Goal: Task Accomplishment & Management: Manage account settings

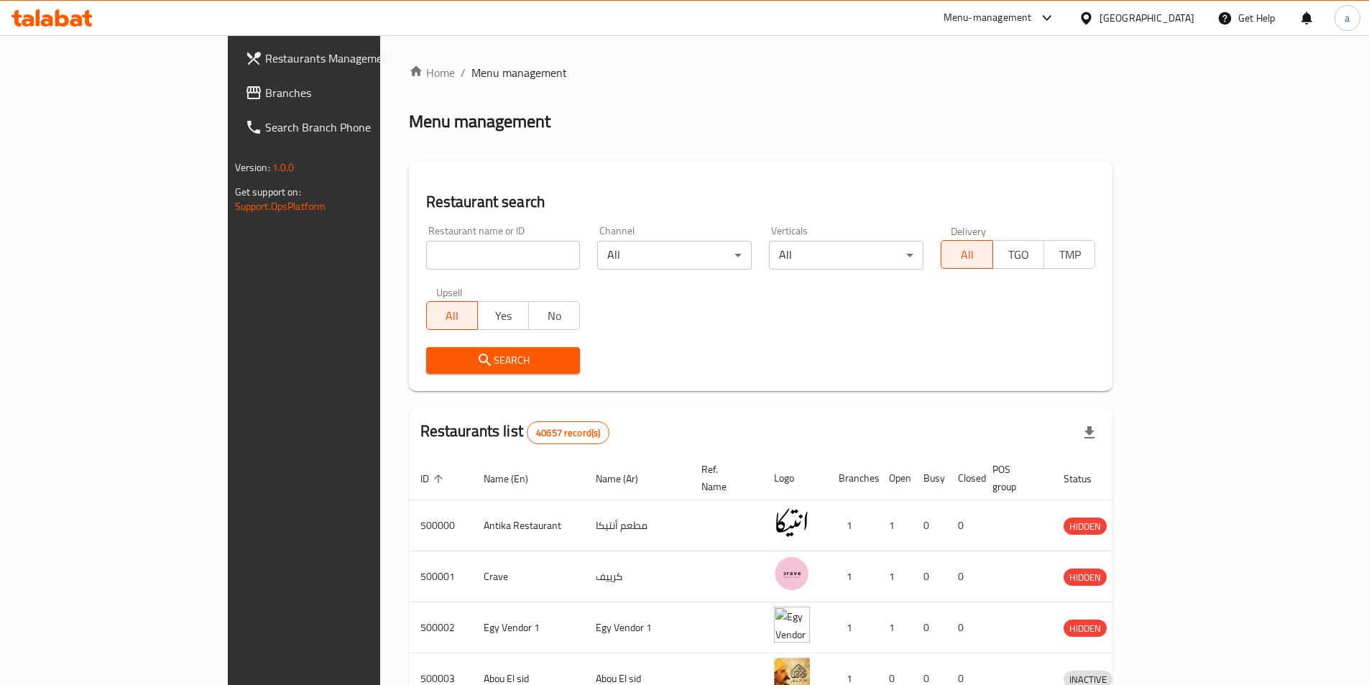
click at [1172, 20] on div "[GEOGRAPHIC_DATA]" at bounding box center [1146, 18] width 95 height 16
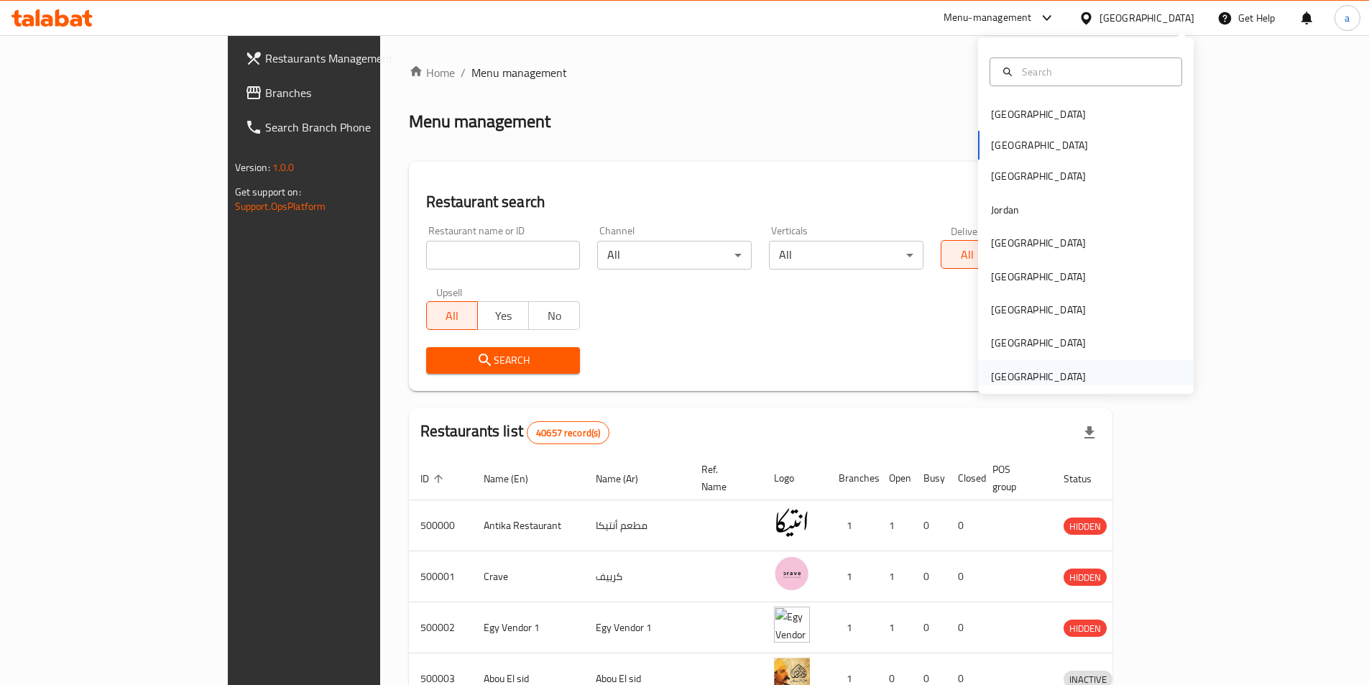
click at [1074, 371] on div "[GEOGRAPHIC_DATA]" at bounding box center [1038, 376] width 118 height 33
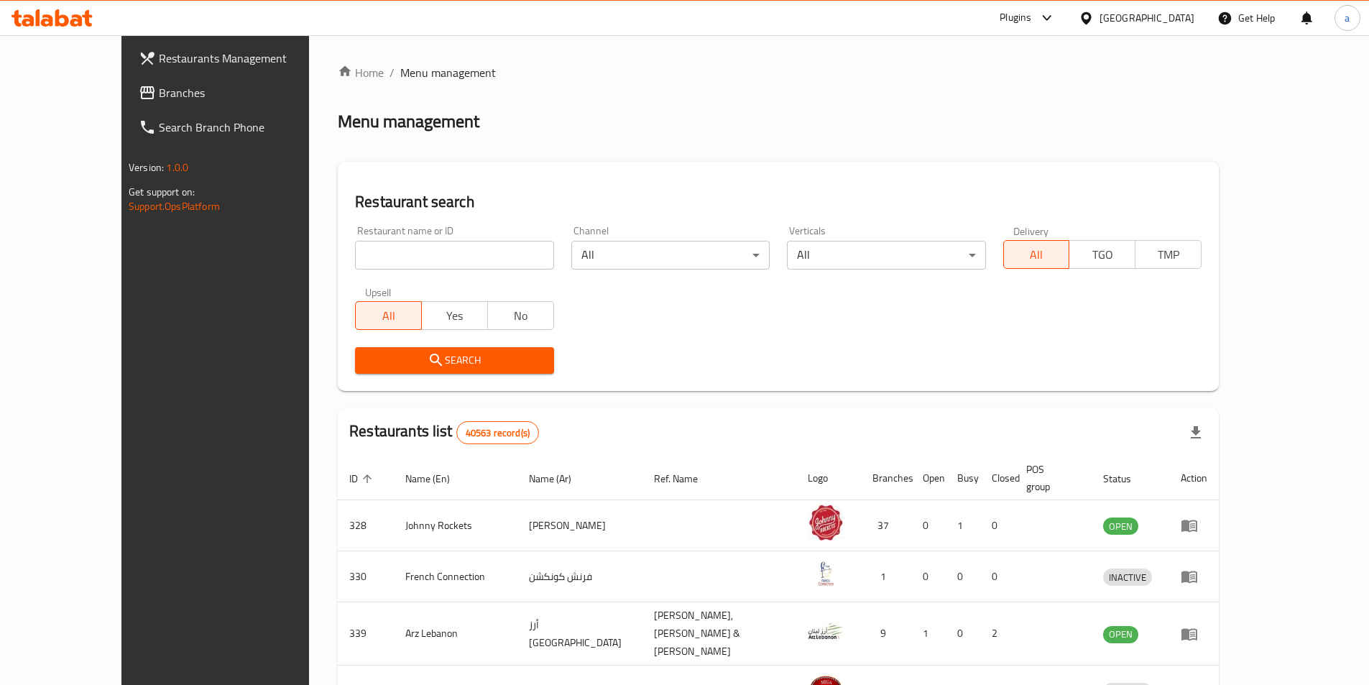
click at [159, 91] on span "Branches" at bounding box center [249, 92] width 180 height 17
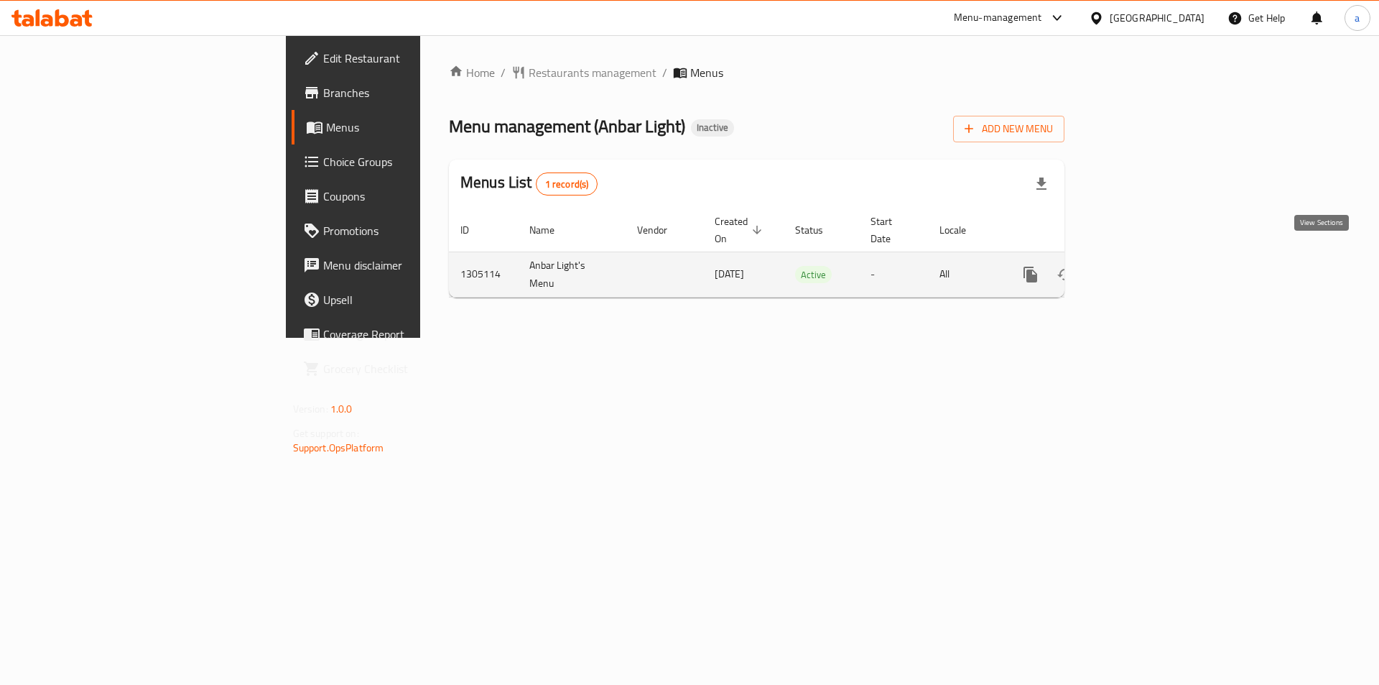
click at [1143, 266] on icon "enhanced table" at bounding box center [1134, 274] width 17 height 17
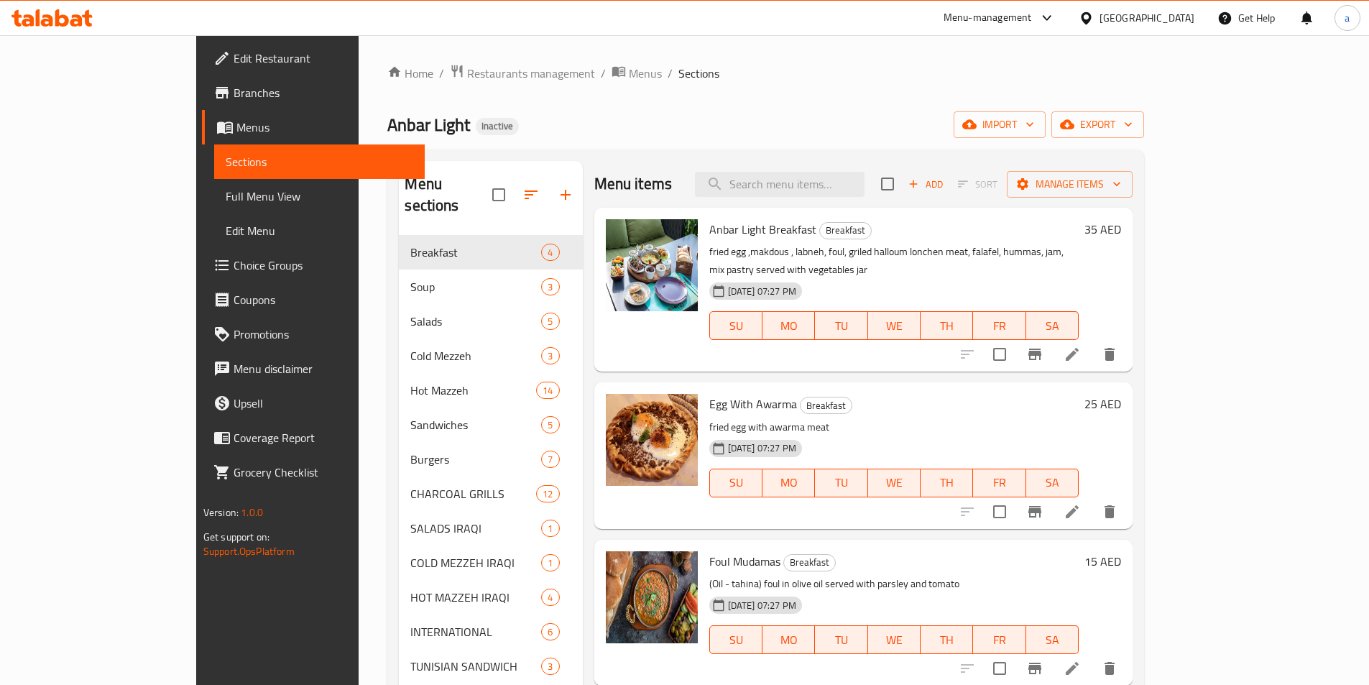
click at [1003, 90] on div "Home / Restaurants management / Menus / Sections Anbar Light Inactive import ex…" at bounding box center [765, 460] width 756 height 793
click at [226, 193] on span "Full Menu View" at bounding box center [319, 195] width 187 height 17
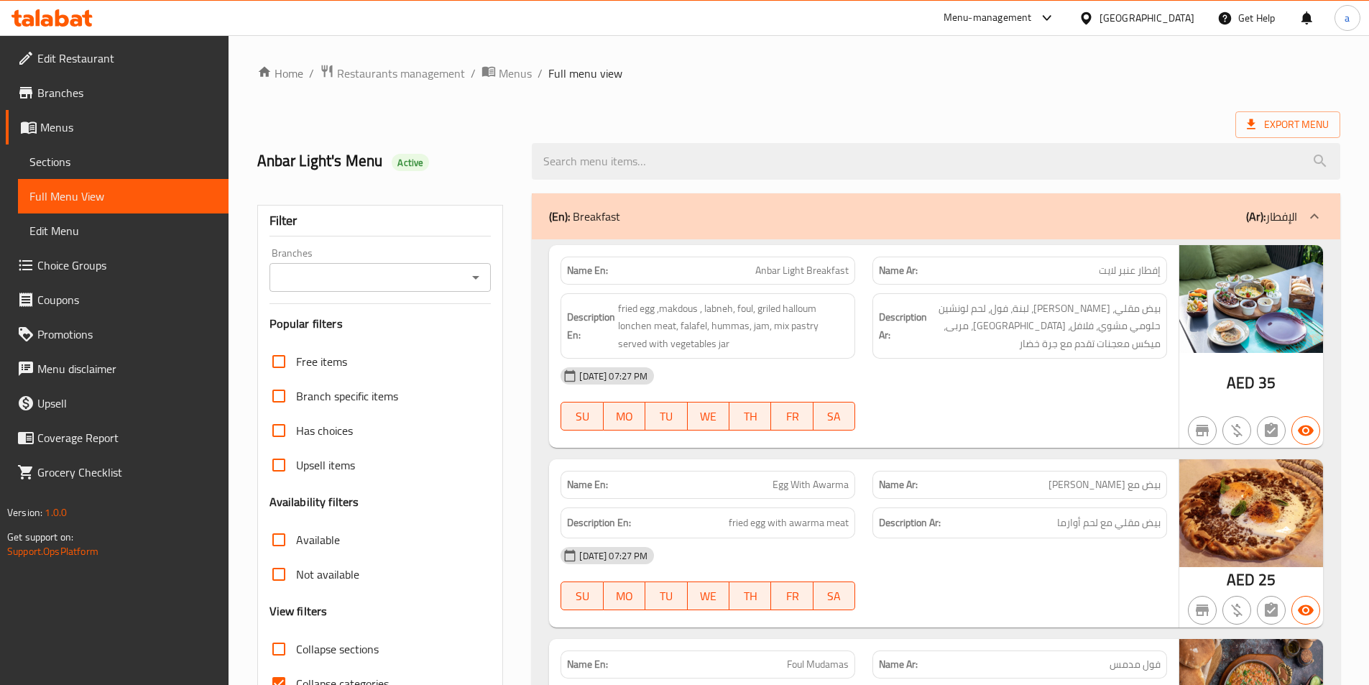
scroll to position [12924, 0]
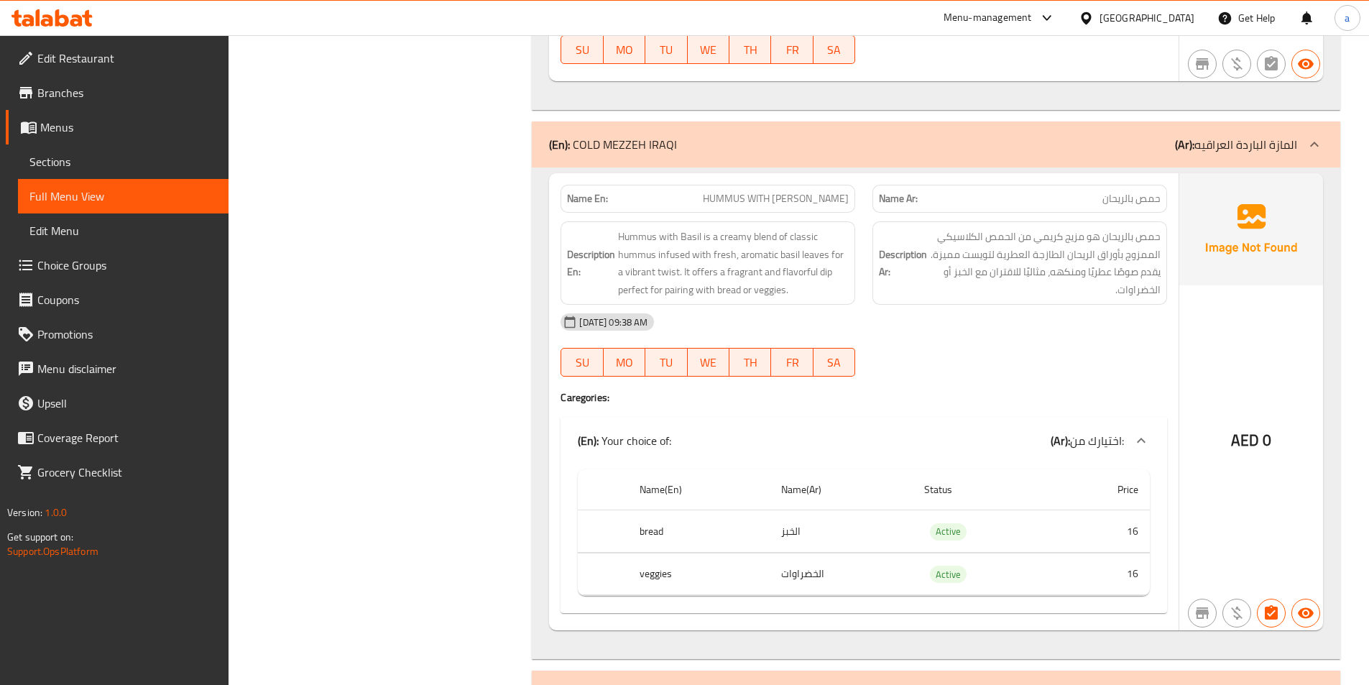
scroll to position [15857, 0]
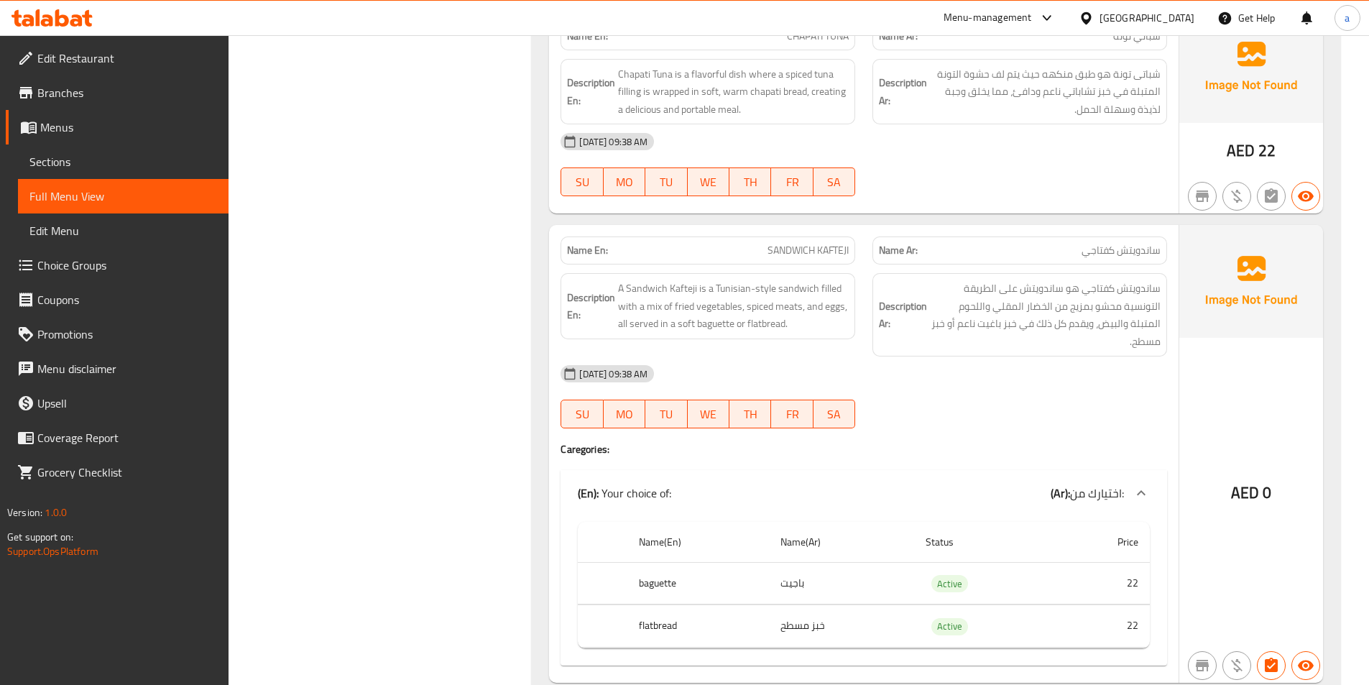
scroll to position [16001, 0]
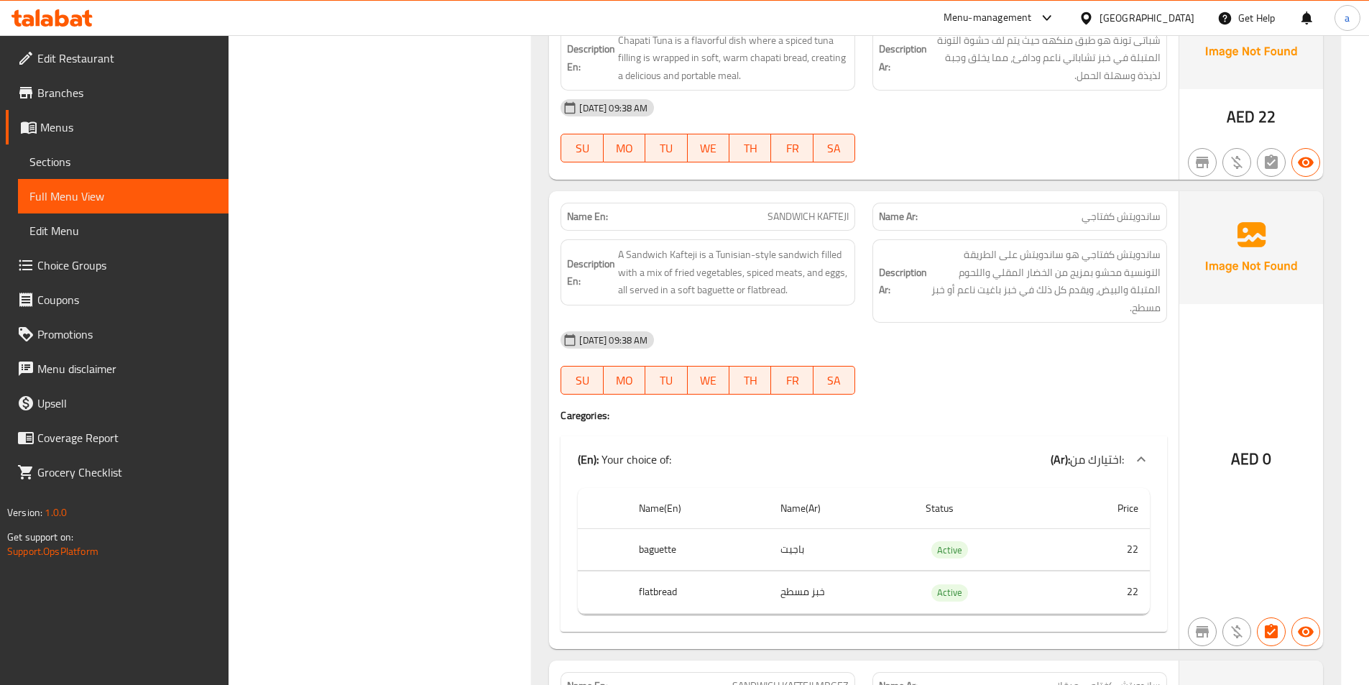
copy th "baguette"
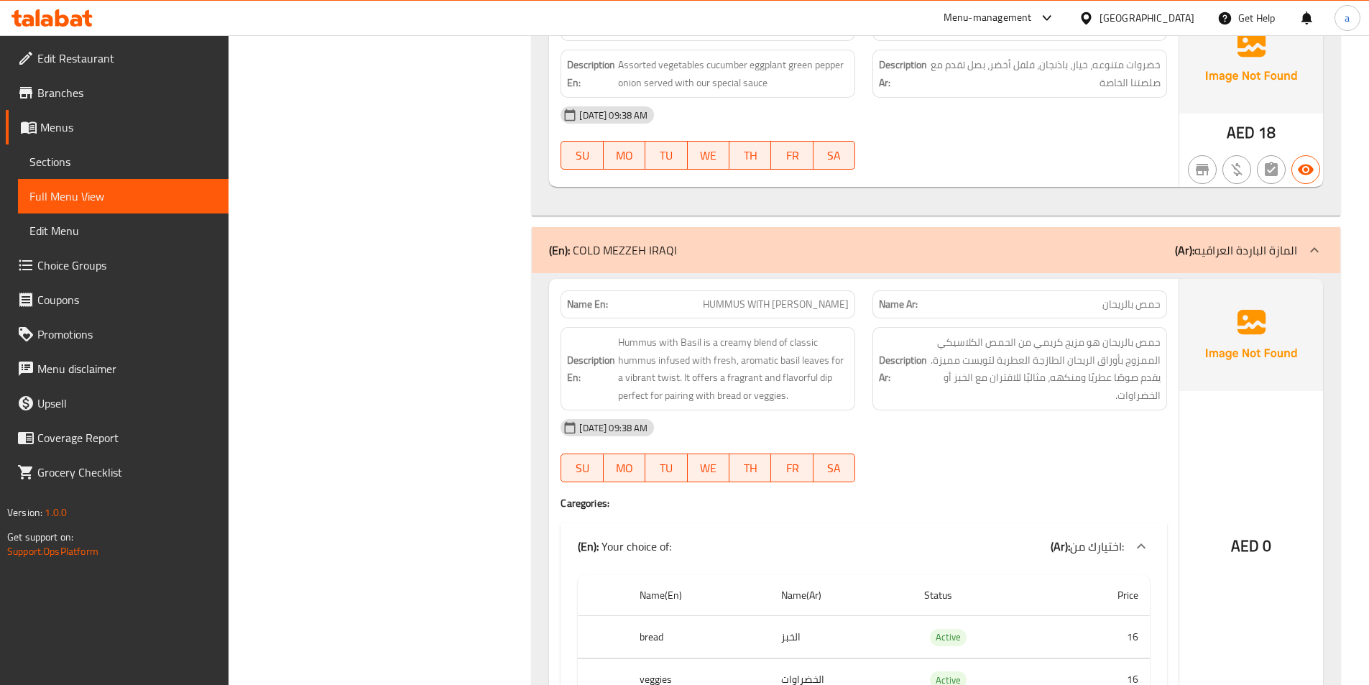
scroll to position [12996, 0]
